Goal: Task Accomplishment & Management: Manage account settings

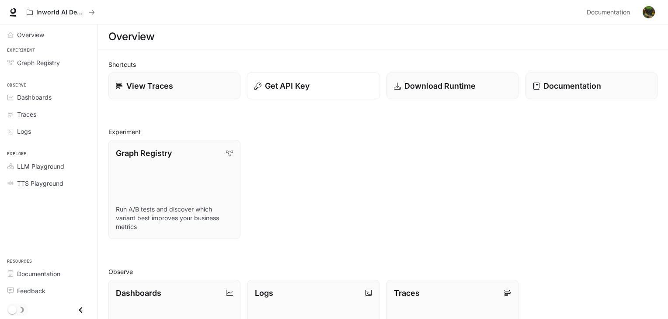
click at [291, 86] on p "Get API Key" at bounding box center [287, 86] width 45 height 12
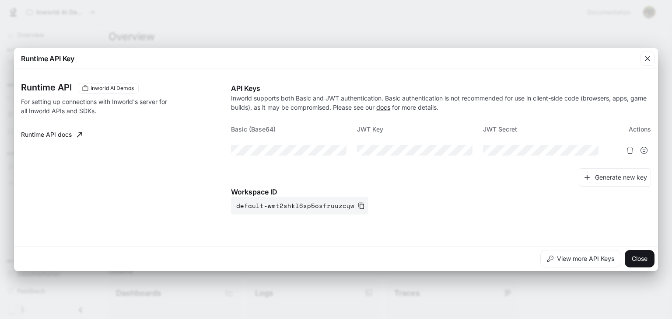
click at [42, 137] on link "Runtime API docs" at bounding box center [51, 134] width 68 height 17
click at [646, 256] on button "Close" at bounding box center [639, 258] width 30 height 17
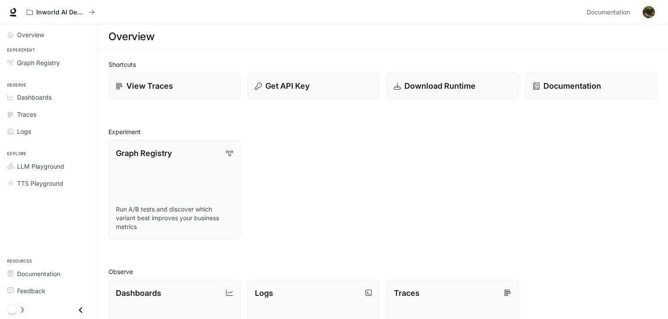
click at [649, 10] on img "button" at bounding box center [649, 12] width 12 height 12
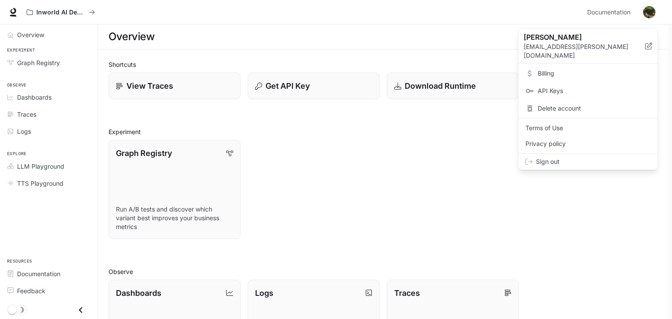
click at [559, 87] on span "API Keys" at bounding box center [593, 91] width 113 height 9
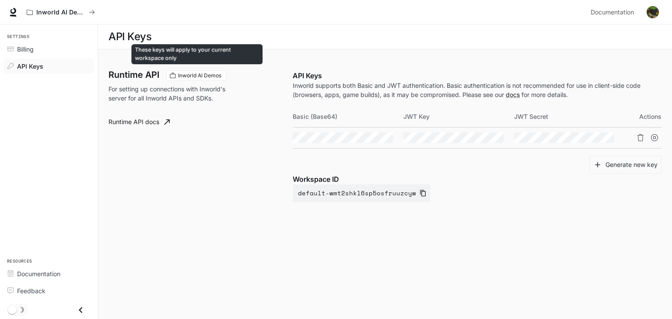
click at [203, 77] on span "Inworld AI Demos" at bounding box center [199, 76] width 50 height 8
click at [203, 73] on span "Inworld AI Demos" at bounding box center [199, 76] width 50 height 8
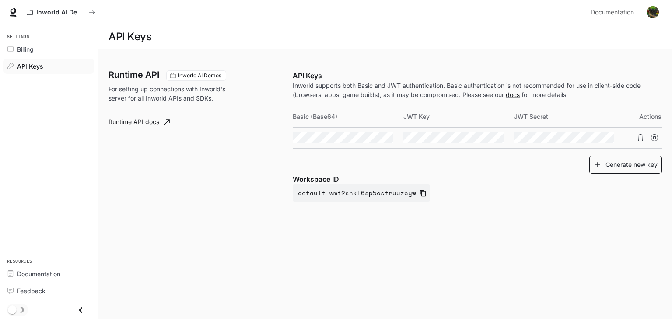
click at [615, 165] on button "Generate new key" at bounding box center [625, 165] width 72 height 19
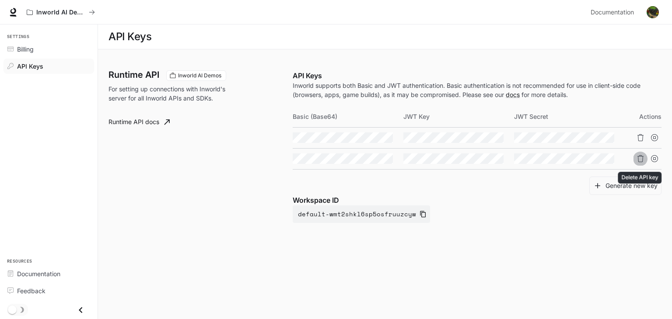
click at [638, 158] on icon "Delete API key" at bounding box center [640, 158] width 6 height 7
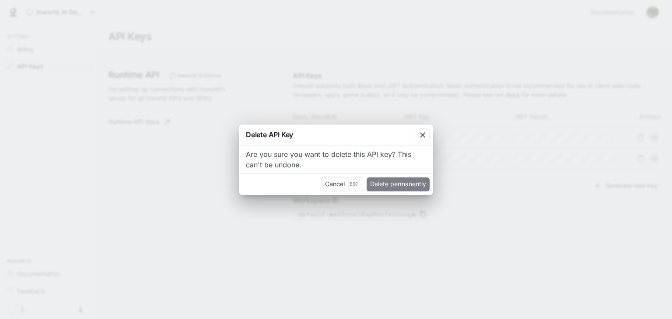
click at [373, 179] on button "Delete permanently" at bounding box center [397, 184] width 63 height 14
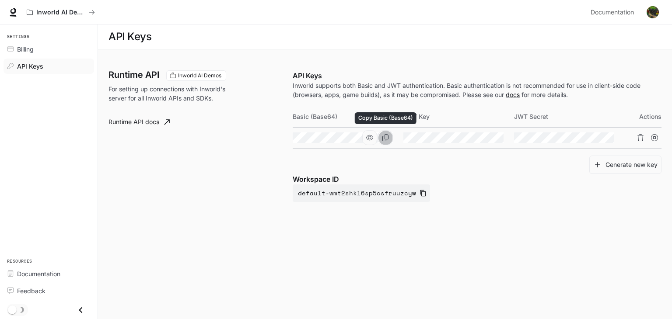
click at [388, 139] on icon "Copy Basic (Base64)" at bounding box center [385, 137] width 6 height 7
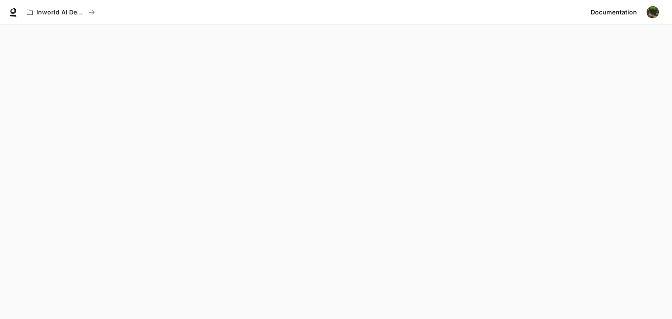
click at [647, 12] on img "button" at bounding box center [652, 12] width 12 height 12
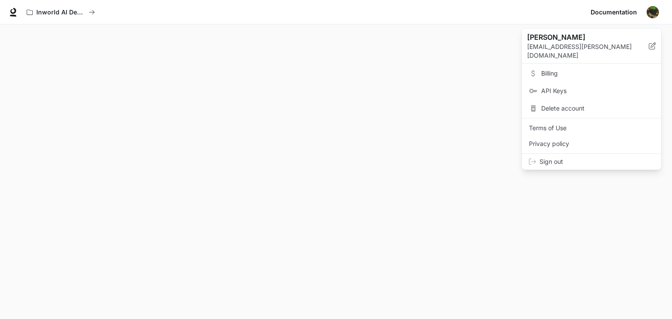
click at [553, 87] on span "API Keys" at bounding box center [597, 91] width 113 height 9
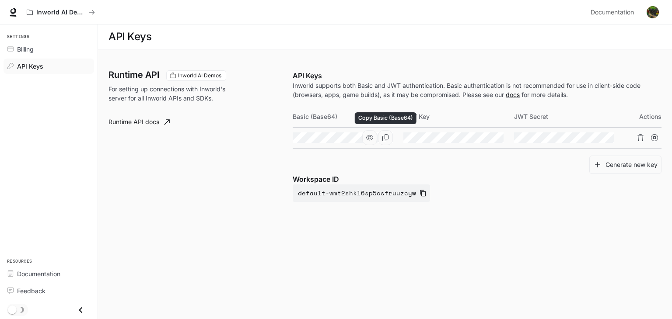
click at [383, 138] on icon "Copy Basic (Base64)" at bounding box center [385, 137] width 7 height 7
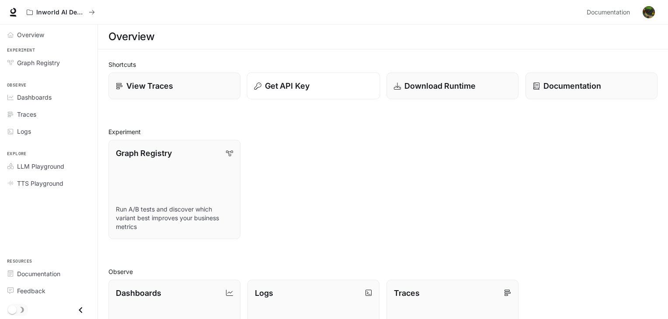
click at [325, 91] on div "Get API Key" at bounding box center [313, 86] width 118 height 12
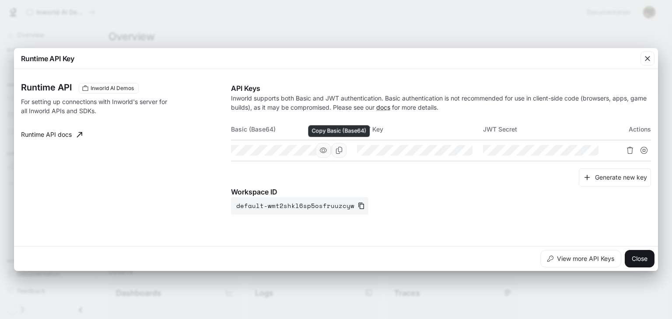
click at [338, 155] on button "Copy Basic (Base64)" at bounding box center [338, 150] width 15 height 15
click at [341, 153] on icon "Copy Basic (Base64)" at bounding box center [338, 150] width 7 height 7
click at [358, 205] on icon "button" at bounding box center [361, 205] width 7 height 7
click at [358, 206] on icon "button" at bounding box center [361, 205] width 7 height 7
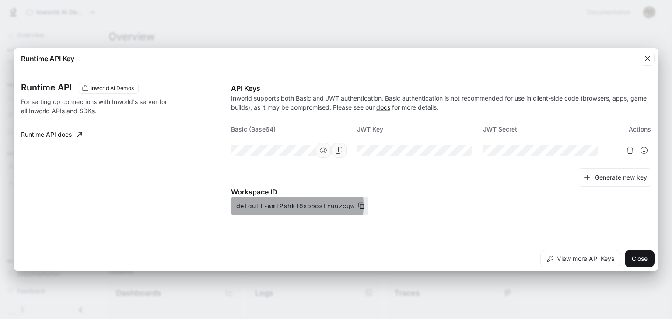
drag, startPoint x: 267, startPoint y: 205, endPoint x: 291, endPoint y: 205, distance: 24.1
click at [291, 205] on button "default-wmt2shkl6sp5osfruuzcyw" at bounding box center [299, 205] width 137 height 17
click at [358, 206] on icon "button" at bounding box center [361, 205] width 7 height 7
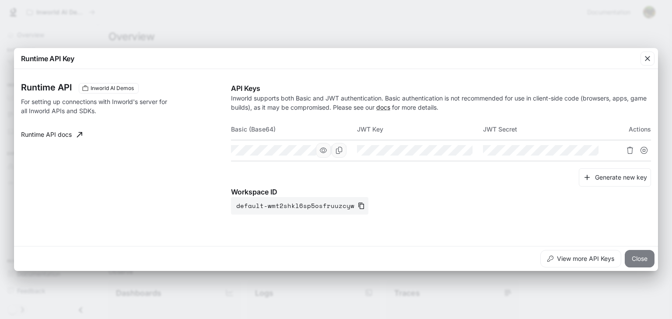
click at [638, 258] on button "Close" at bounding box center [639, 258] width 30 height 17
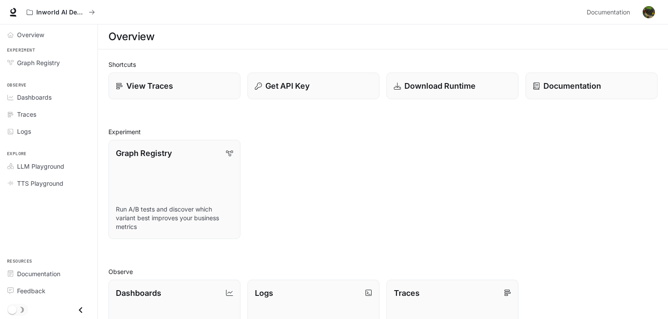
scroll to position [209, 0]
click at [47, 99] on span "Dashboards" at bounding box center [34, 97] width 35 height 9
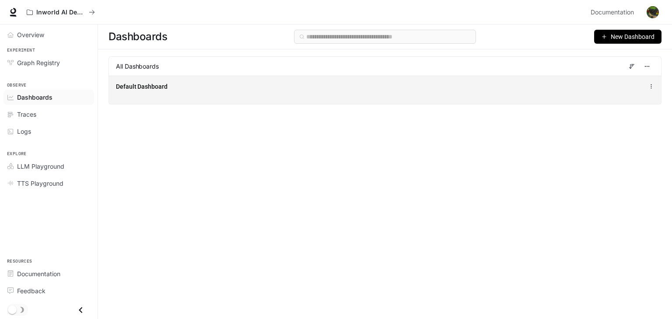
click at [143, 90] on span "Default Dashboard" at bounding box center [142, 86] width 52 height 9
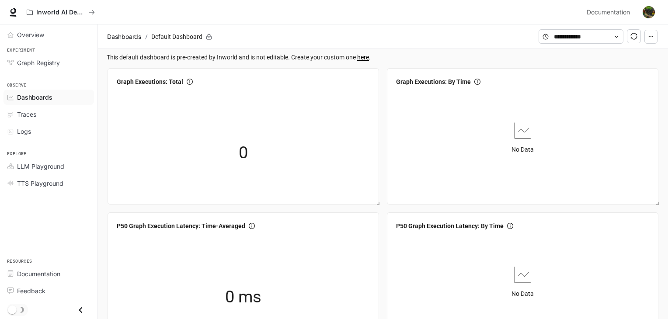
click at [365, 58] on link "here" at bounding box center [363, 57] width 12 height 7
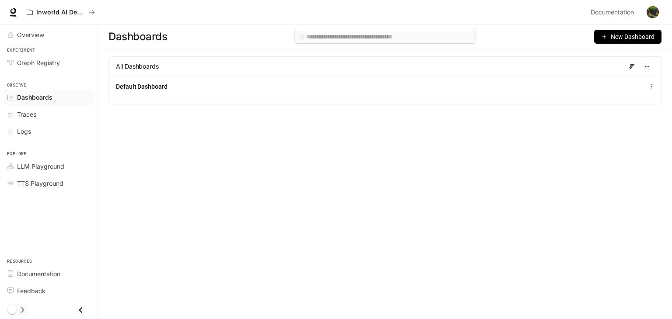
click at [640, 37] on span "New Dashboard" at bounding box center [632, 37] width 44 height 10
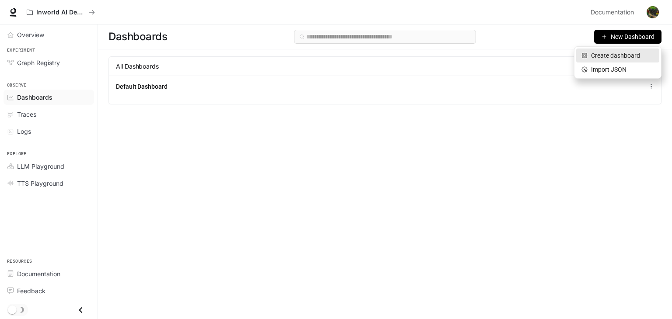
click at [620, 56] on div "Create dashboard" at bounding box center [617, 56] width 73 height 10
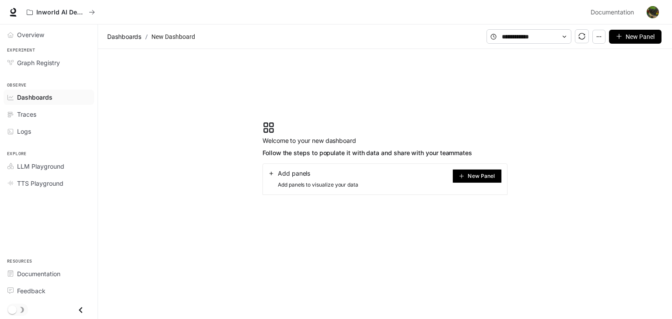
click at [477, 178] on span "New Panel" at bounding box center [480, 176] width 27 height 4
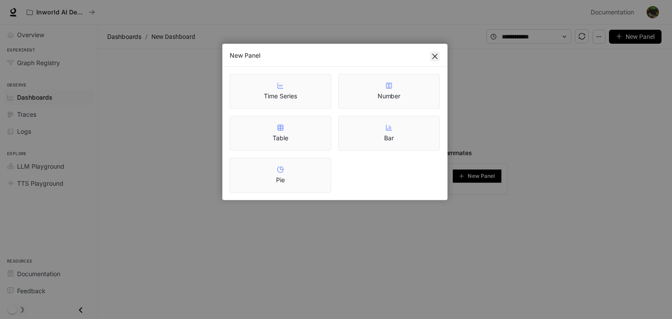
click at [432, 55] on icon "close" at bounding box center [434, 56] width 5 height 5
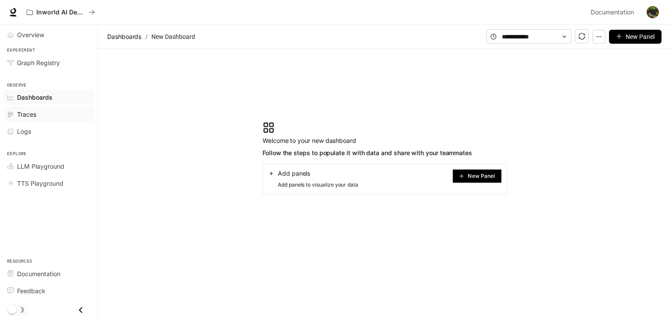
click at [36, 116] on span "Traces" at bounding box center [26, 114] width 19 height 9
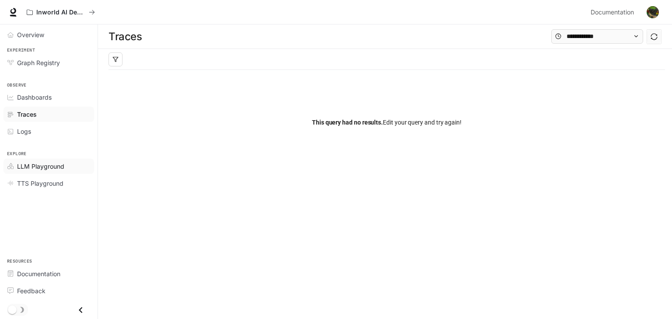
click at [34, 165] on span "LLM Playground" at bounding box center [40, 166] width 47 height 9
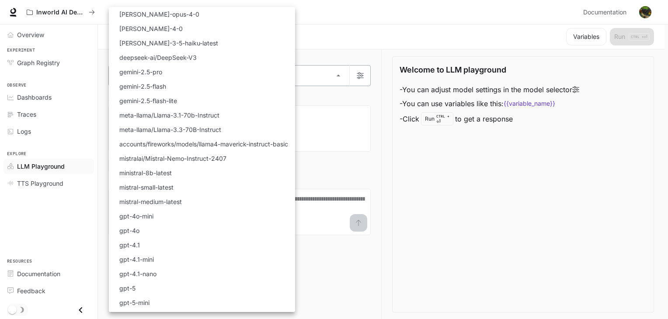
click at [225, 79] on body "Skip to main content Inworld AI Demos Documentation Documentation Portal Overvi…" at bounding box center [334, 160] width 668 height 320
click at [497, 152] on div at bounding box center [336, 159] width 672 height 319
